Goal: Transaction & Acquisition: Book appointment/travel/reservation

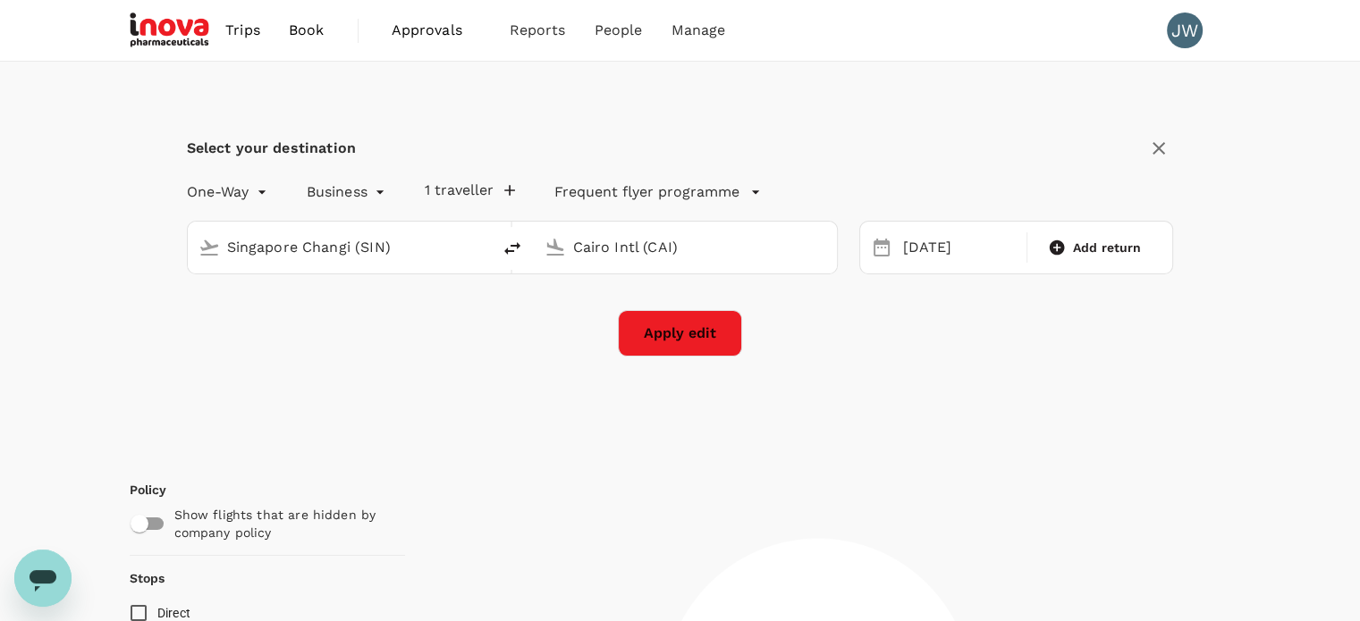
type input "0"
type input "Singapore Changi (SIN)"
type input "Cairo Intl (CAI)"
type input "920"
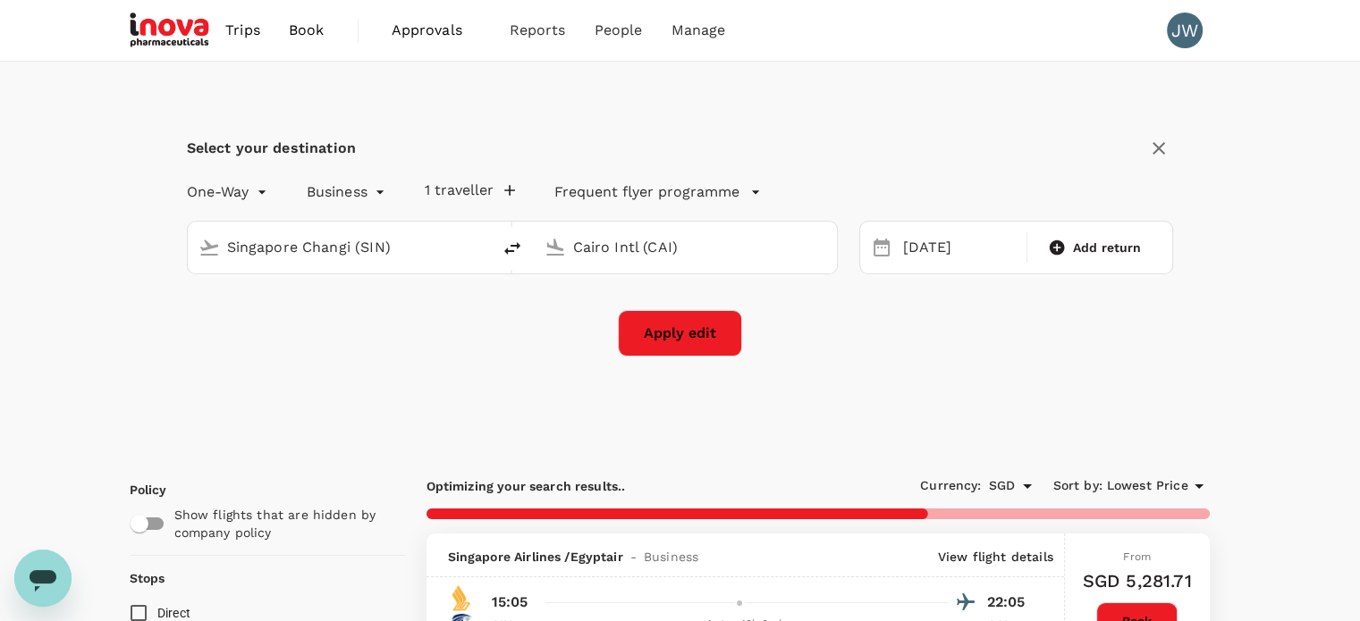
click at [666, 235] on input "Cairo Intl (CAI)" at bounding box center [686, 247] width 226 height 28
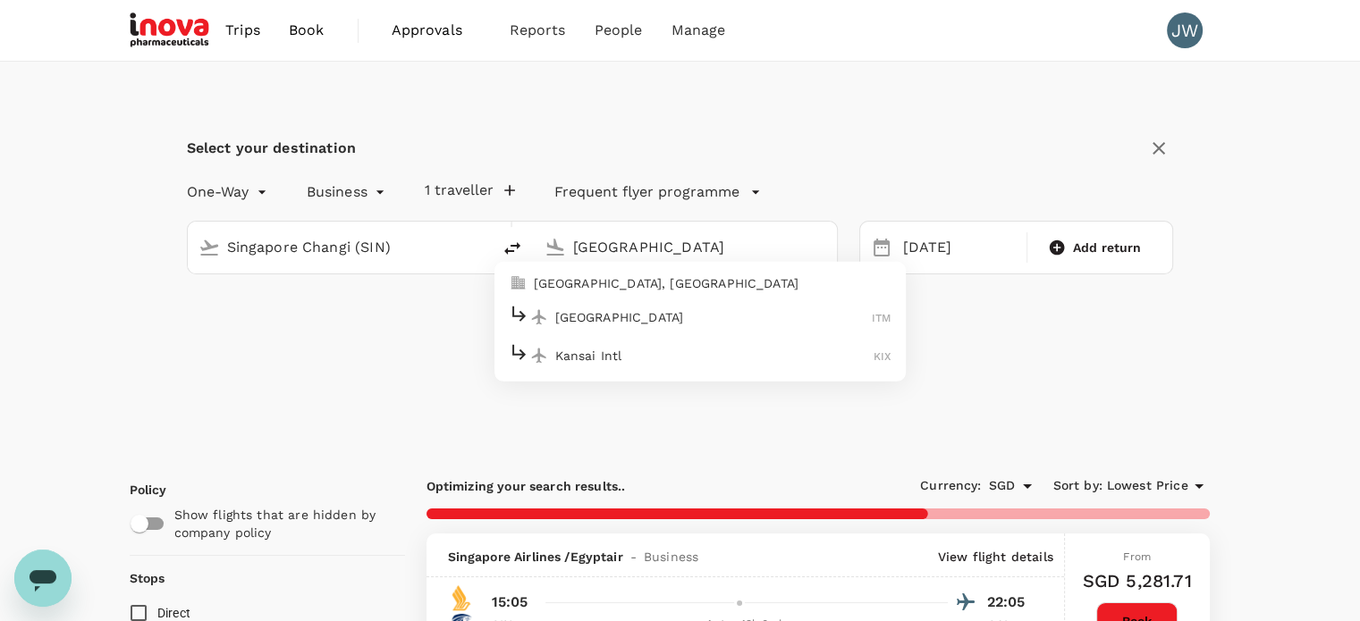
click at [577, 283] on p "[GEOGRAPHIC_DATA], [GEOGRAPHIC_DATA]" at bounding box center [713, 283] width 358 height 18
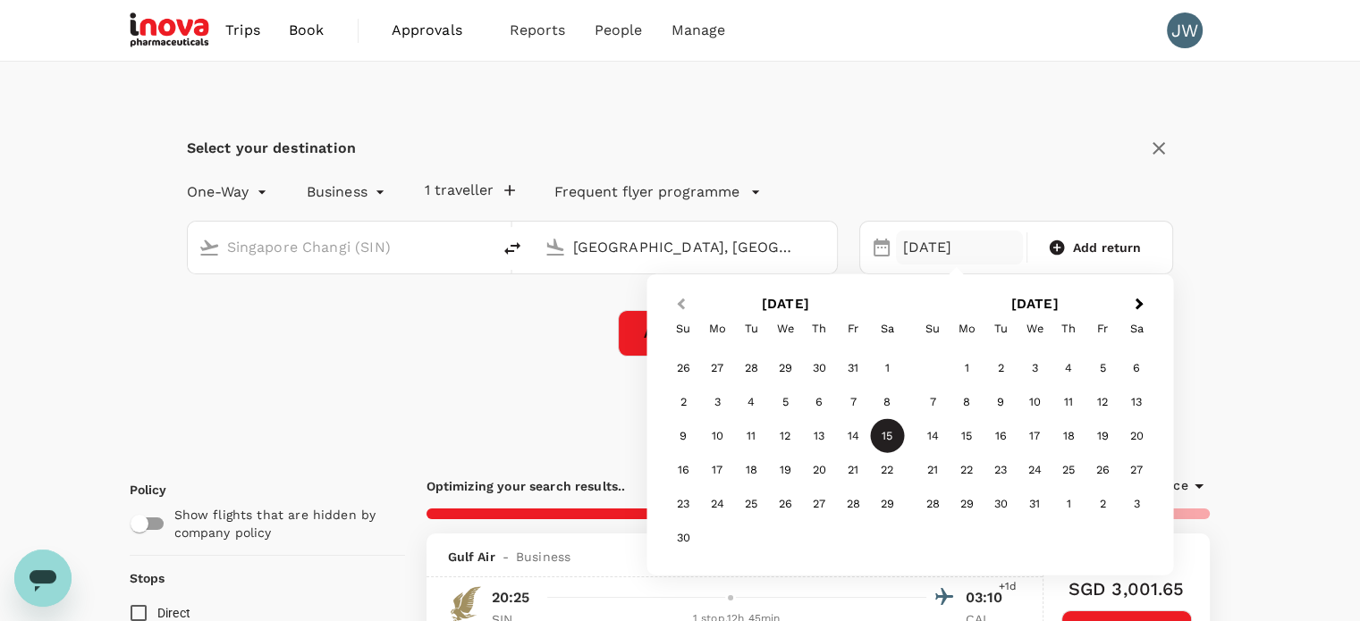
type input "[GEOGRAPHIC_DATA], [GEOGRAPHIC_DATA] (any)"
click at [675, 304] on button "Previous Month" at bounding box center [678, 305] width 29 height 29
click at [683, 501] on div "24" at bounding box center [683, 504] width 34 height 34
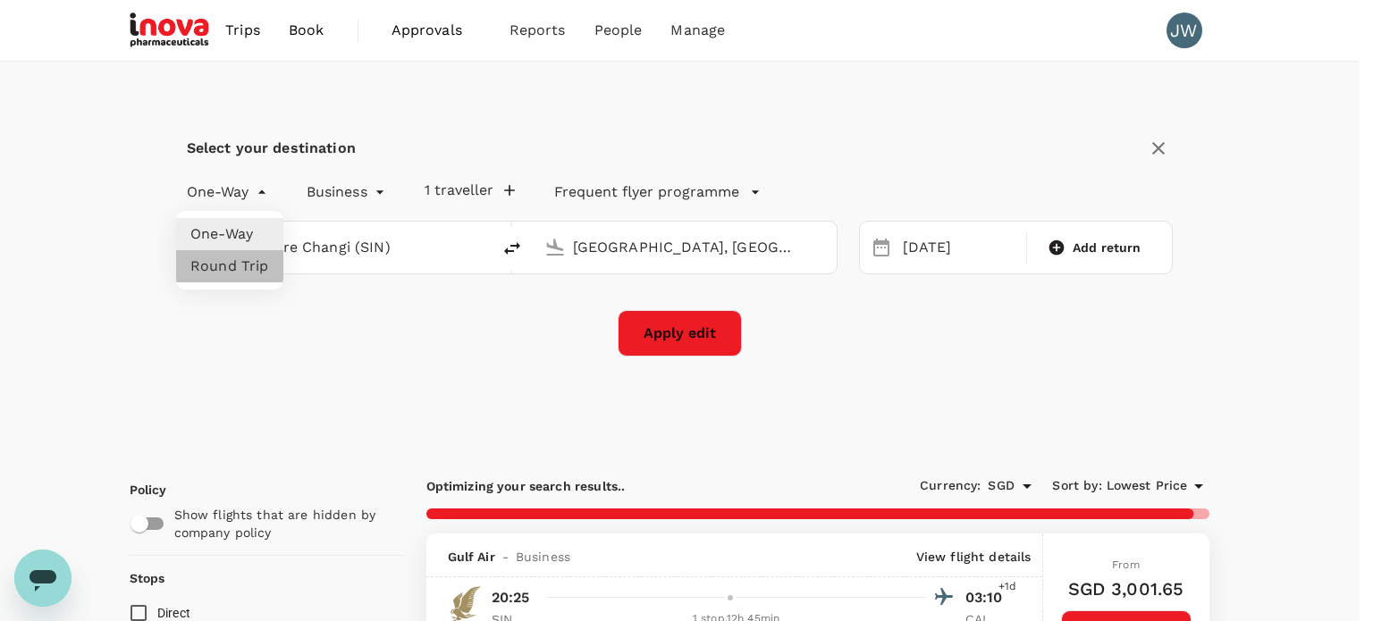
click at [222, 265] on li "Round Trip" at bounding box center [229, 266] width 107 height 32
type input "roundtrip"
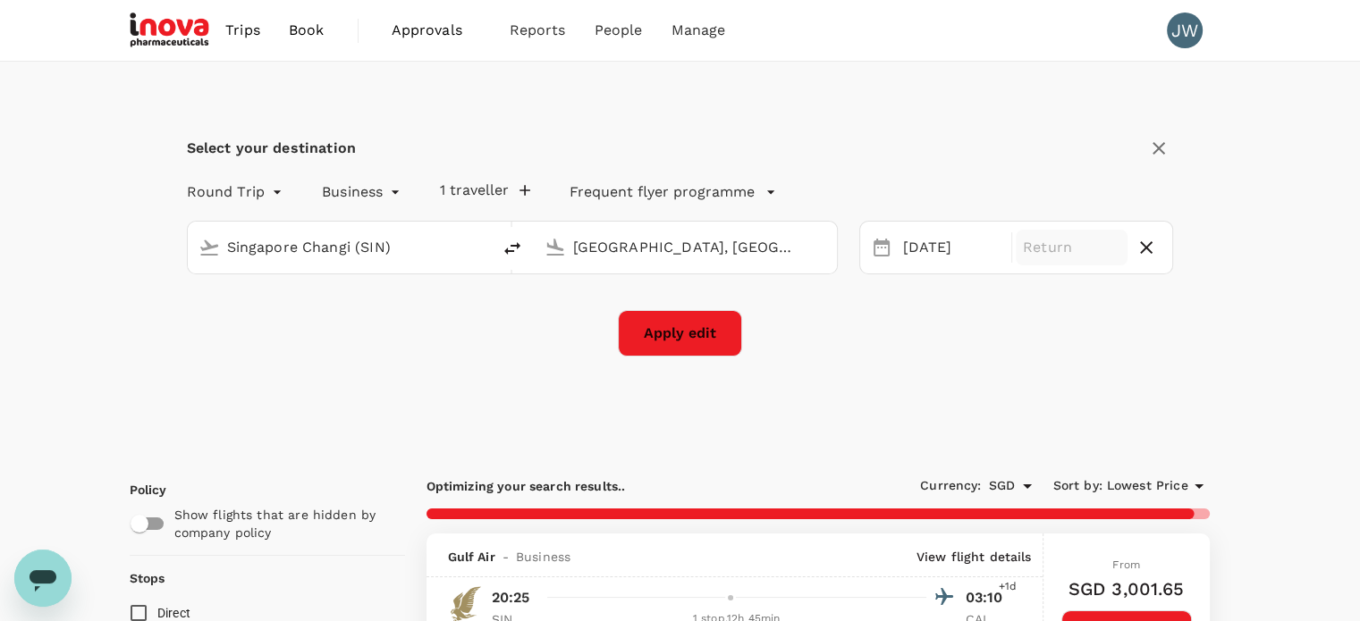
click at [1072, 257] on p "Return" at bounding box center [1071, 247] width 97 height 21
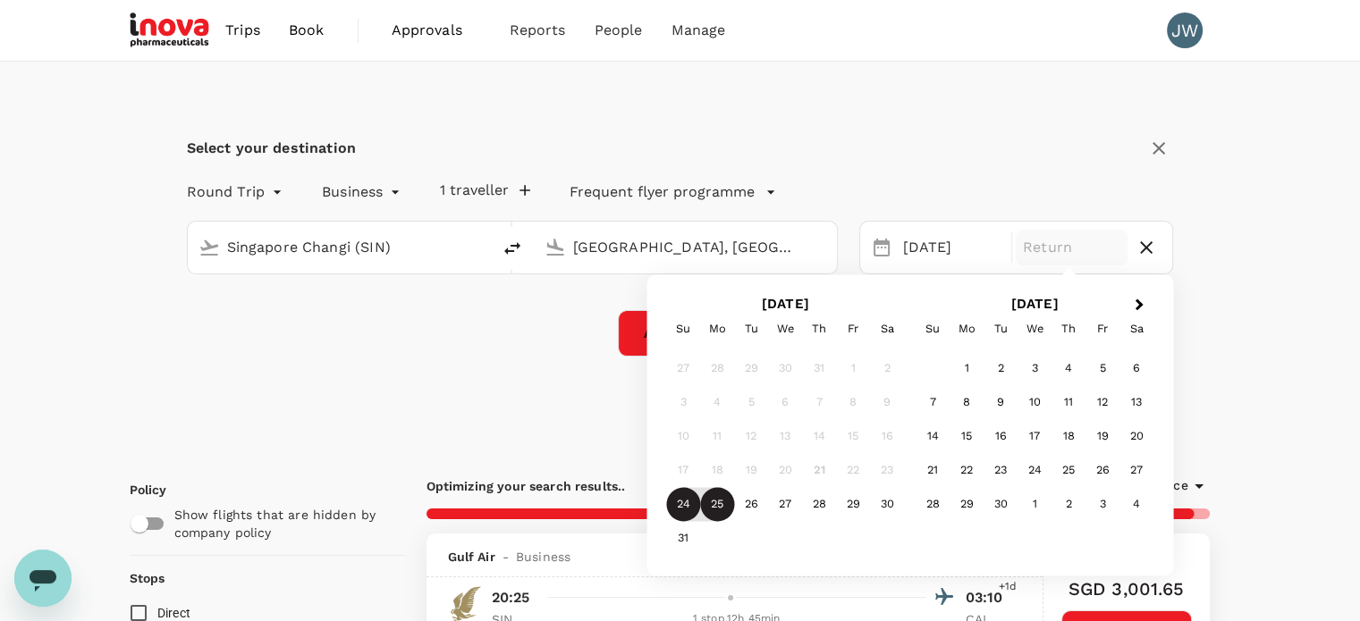
click at [727, 512] on div "25" at bounding box center [717, 505] width 34 height 34
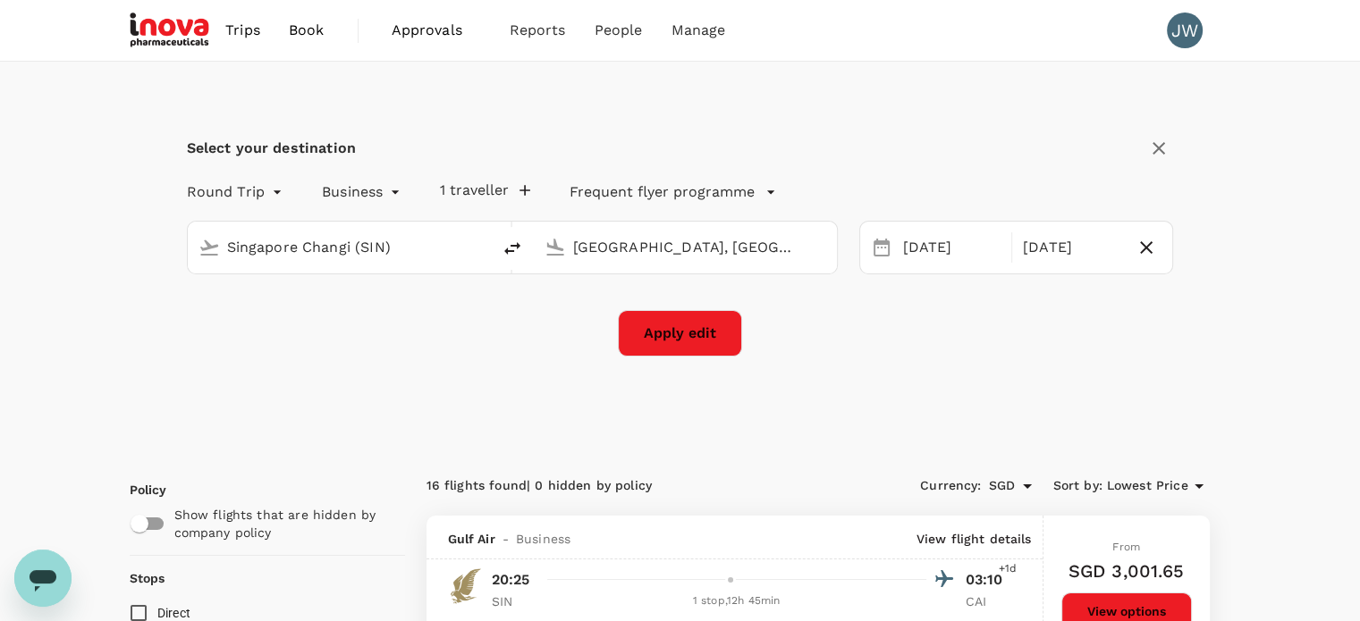
click at [677, 349] on button "Apply edit" at bounding box center [680, 333] width 124 height 46
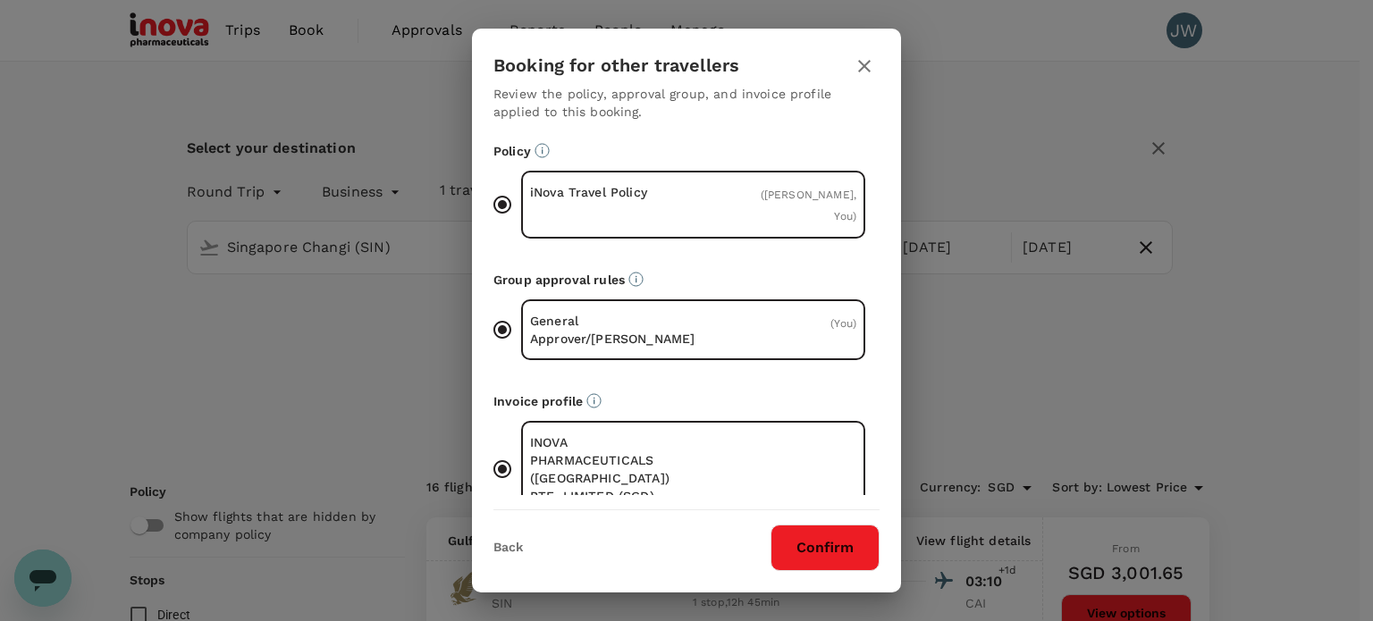
click at [815, 530] on button "Confirm" at bounding box center [824, 548] width 109 height 46
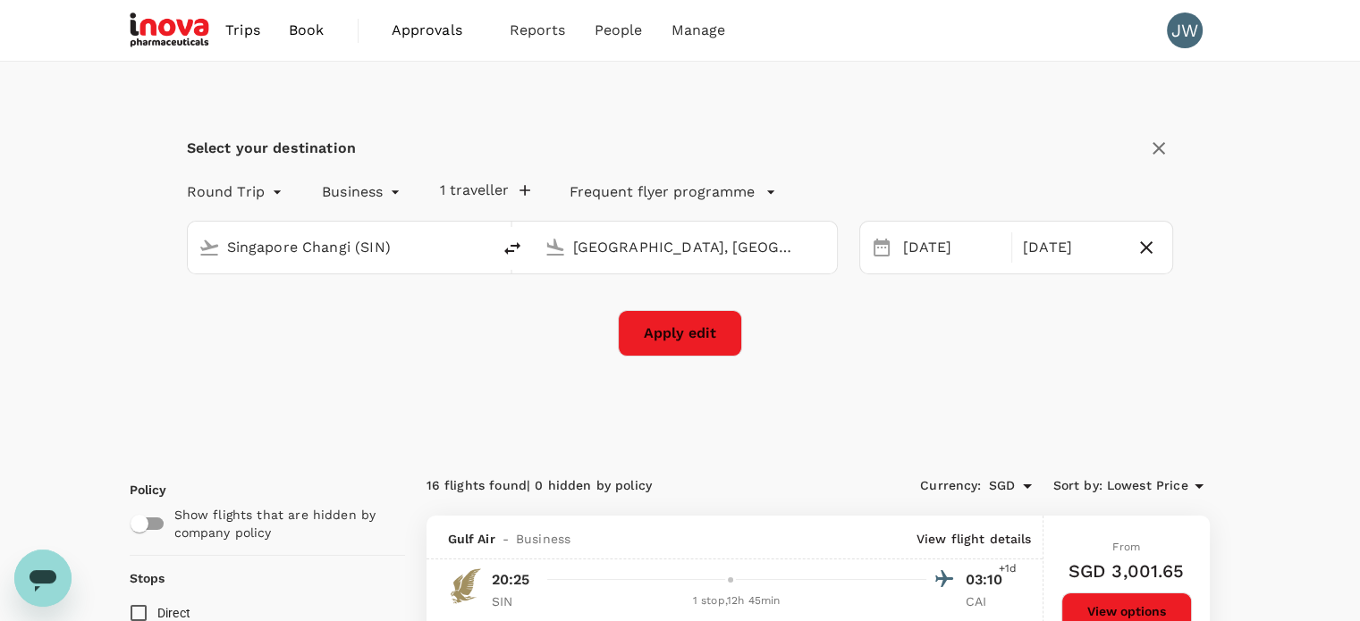
checkbox input "false"
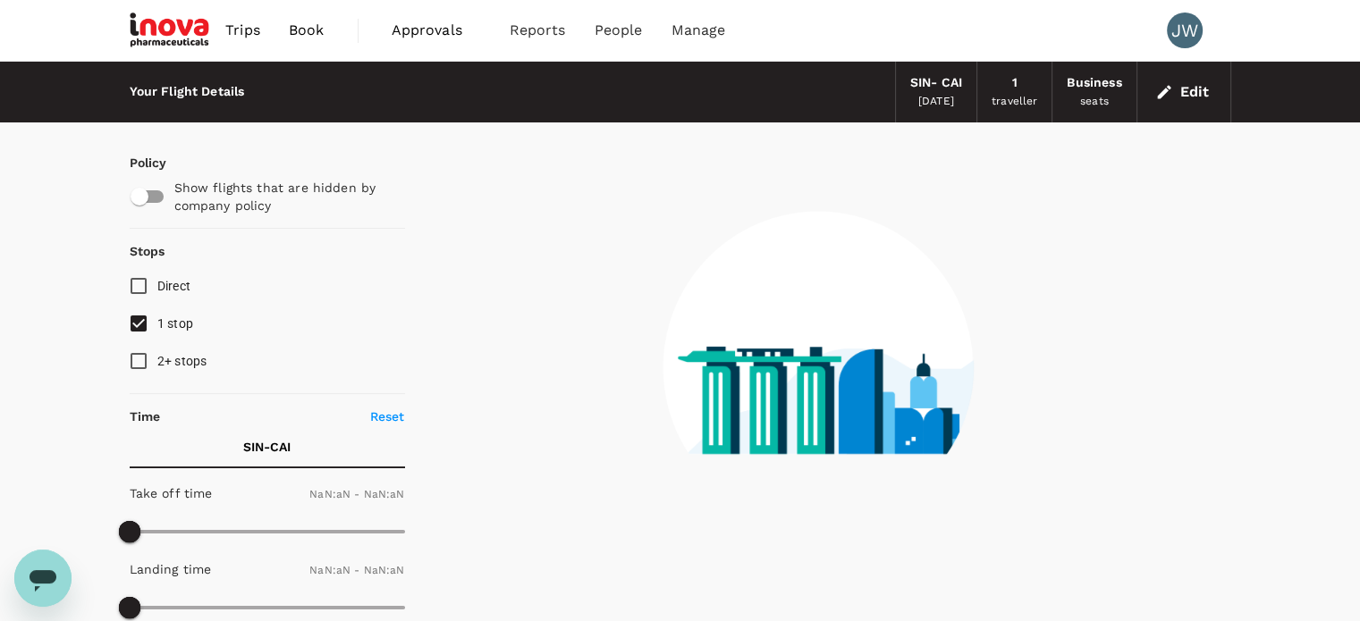
type input "1440"
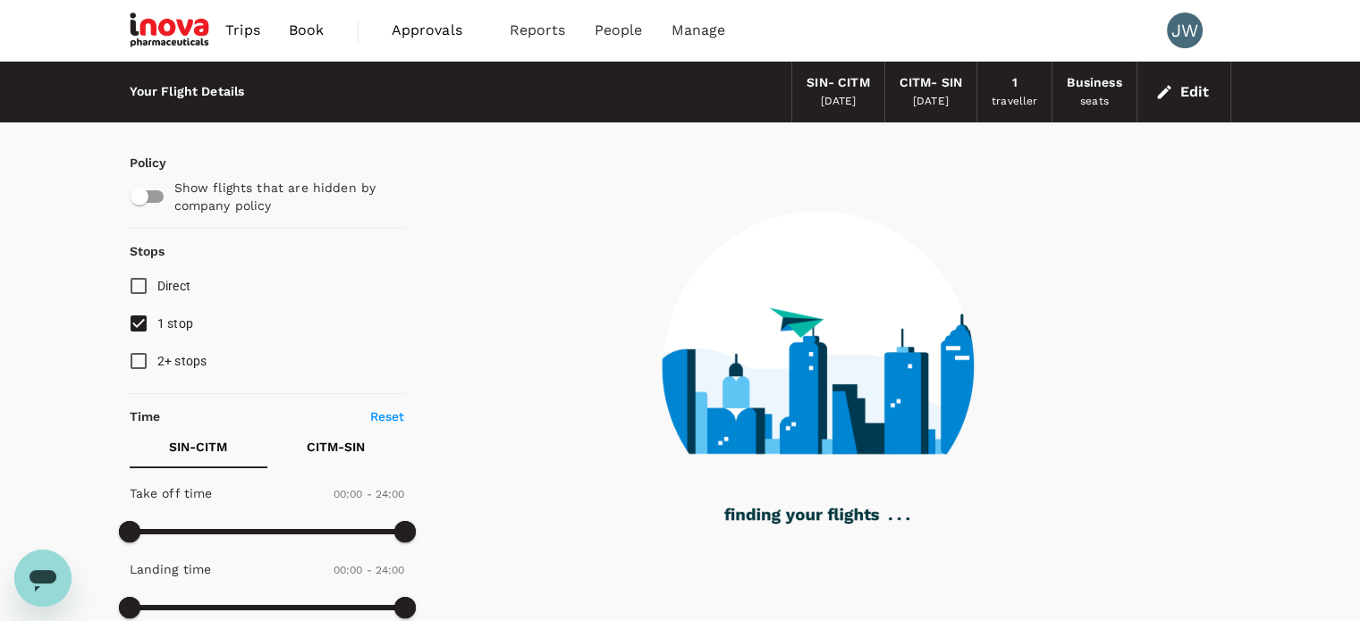
click at [144, 281] on input "Direct" at bounding box center [139, 286] width 38 height 38
checkbox input "true"
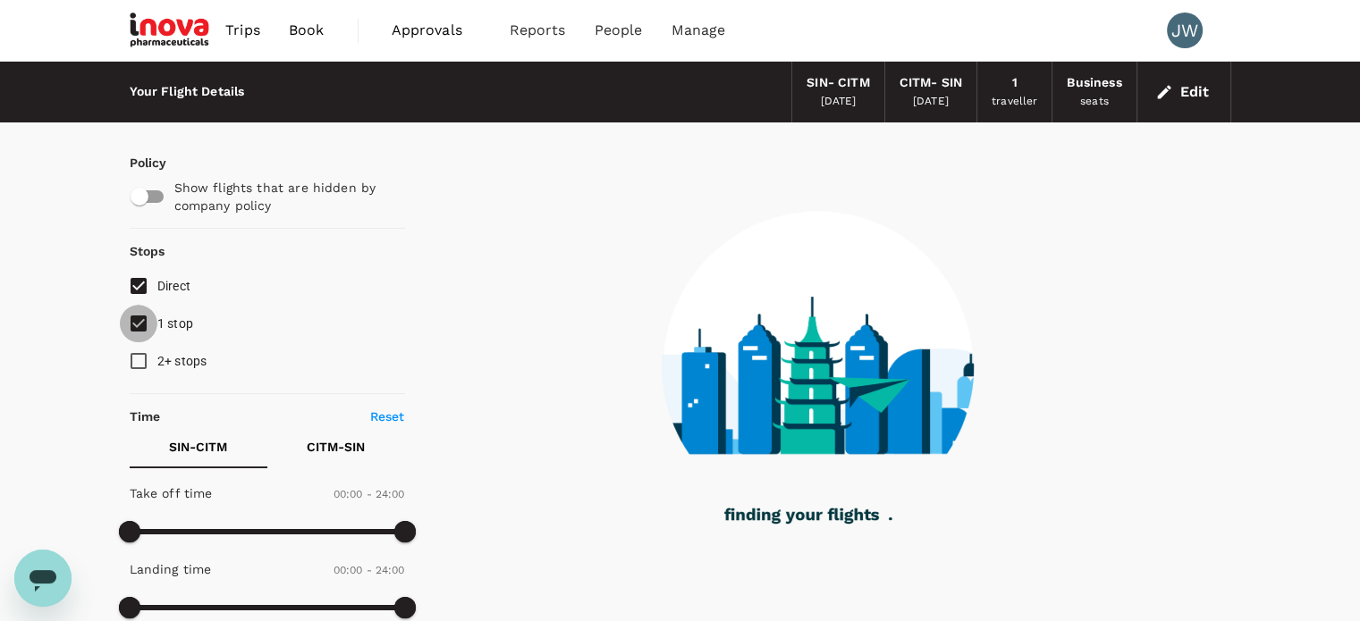
click at [136, 323] on input "1 stop" at bounding box center [139, 324] width 38 height 38
checkbox input "false"
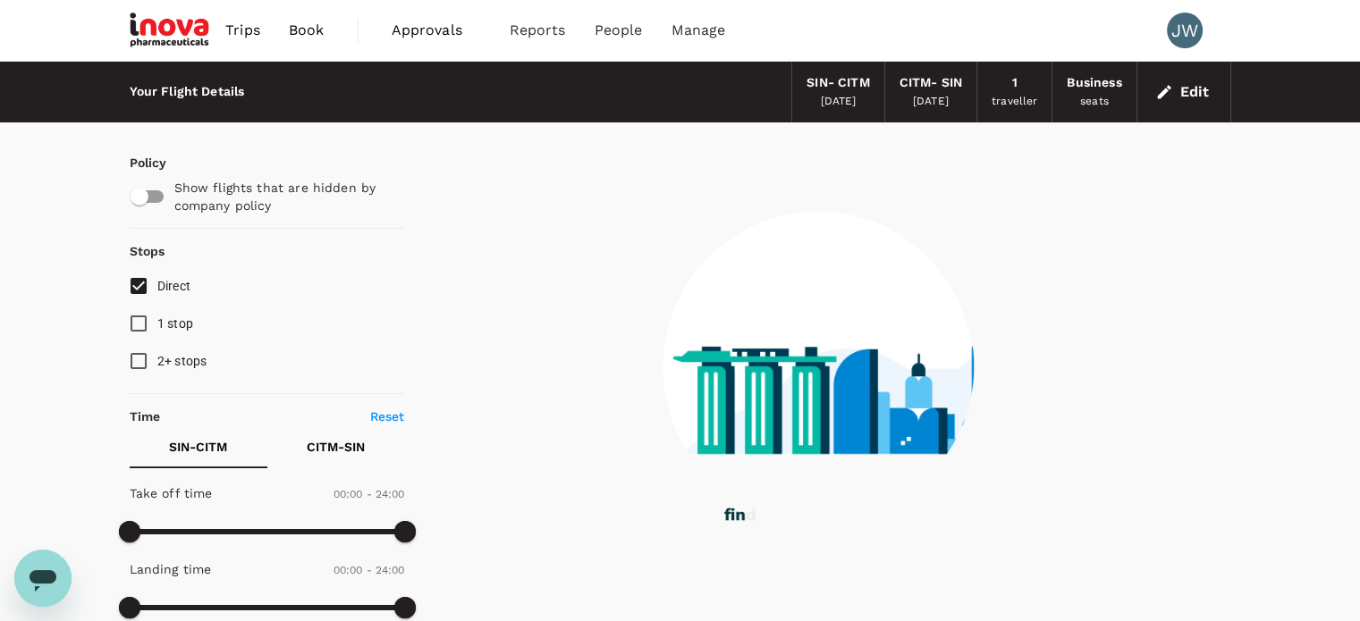
type input "1310"
checkbox input "true"
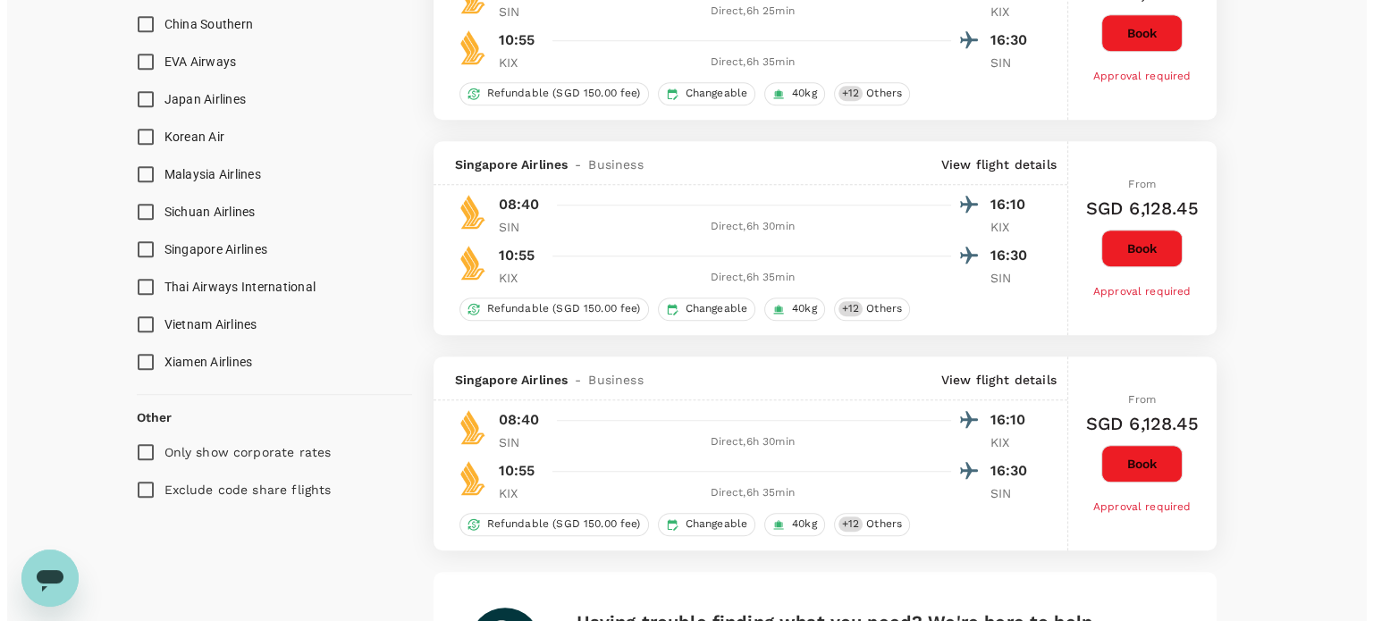
scroll to position [1609, 0]
